Goal: Task Accomplishment & Management: Use online tool/utility

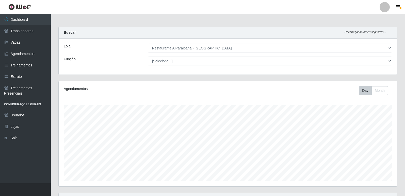
select select "342"
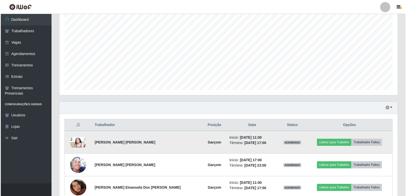
scroll to position [105, 339]
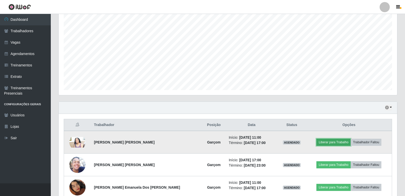
click at [334, 143] on button "Liberar para Trabalho" at bounding box center [333, 142] width 34 height 7
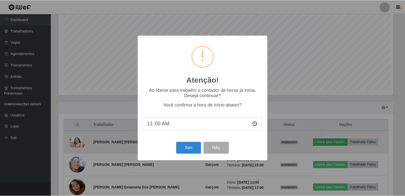
scroll to position [105, 336]
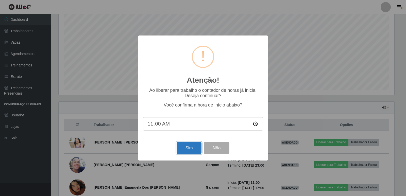
click at [185, 150] on button "Sim" at bounding box center [189, 148] width 25 height 12
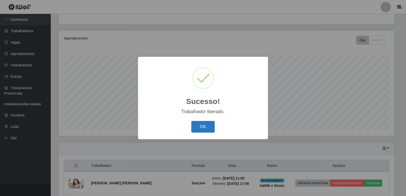
click at [207, 125] on button "OK" at bounding box center [203, 127] width 24 height 12
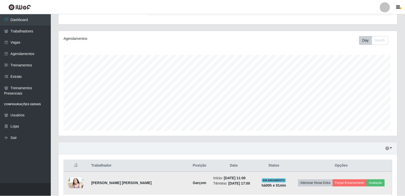
scroll to position [105, 339]
click at [374, 183] on button "Avaliação" at bounding box center [376, 183] width 18 height 7
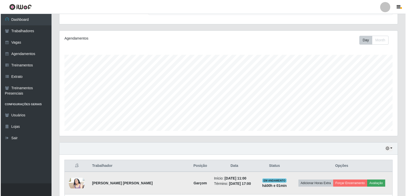
scroll to position [105, 336]
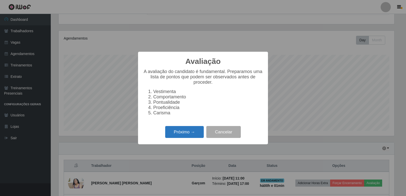
click at [195, 134] on button "Próximo →" at bounding box center [184, 132] width 39 height 12
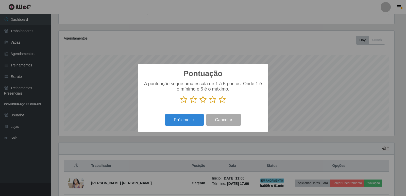
scroll to position [253838, 253608]
click at [224, 102] on icon at bounding box center [222, 100] width 7 height 8
click at [219, 104] on input "radio" at bounding box center [219, 104] width 0 height 0
click at [187, 123] on button "Próximo →" at bounding box center [184, 120] width 39 height 12
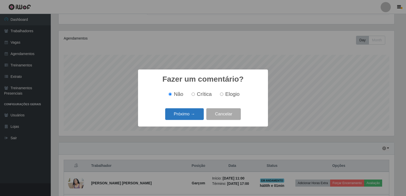
click at [192, 114] on button "Próximo →" at bounding box center [184, 114] width 39 height 12
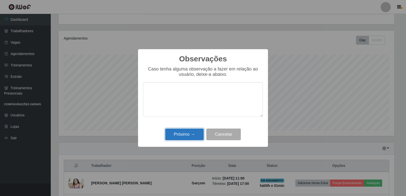
click at [189, 138] on button "Próximo →" at bounding box center [184, 135] width 39 height 12
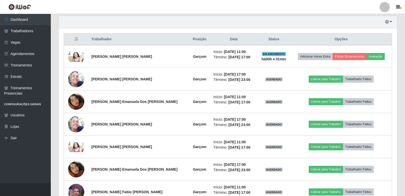
scroll to position [178, 0]
